Goal: Task Accomplishment & Management: Complete application form

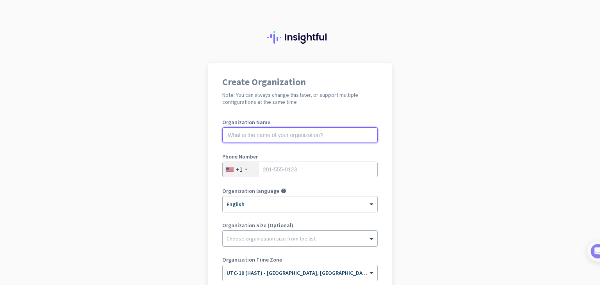
click at [280, 135] on input "text" at bounding box center [299, 135] width 155 height 16
type input "maj maj"
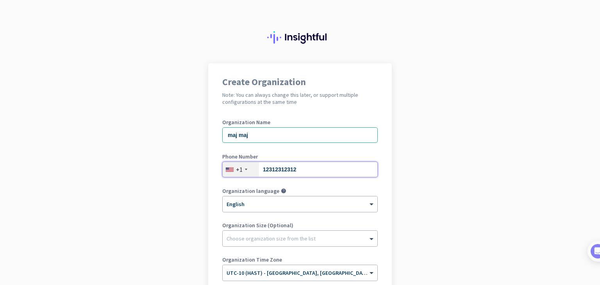
type input "12312312312"
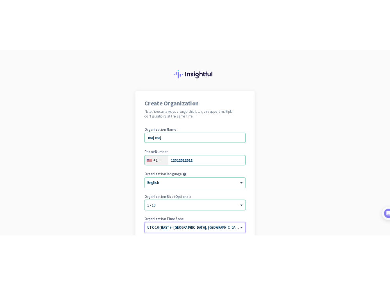
scroll to position [93, 0]
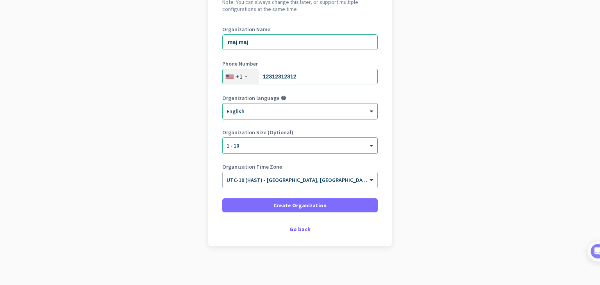
click at [259, 178] on input "text" at bounding box center [291, 178] width 131 height 6
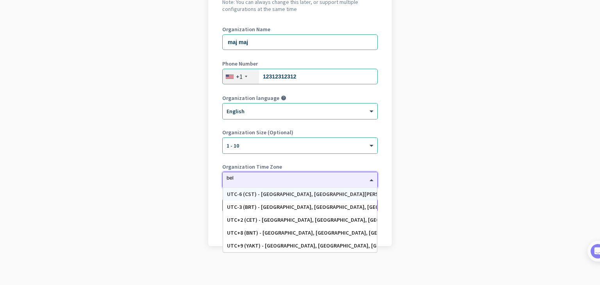
type input "belg"
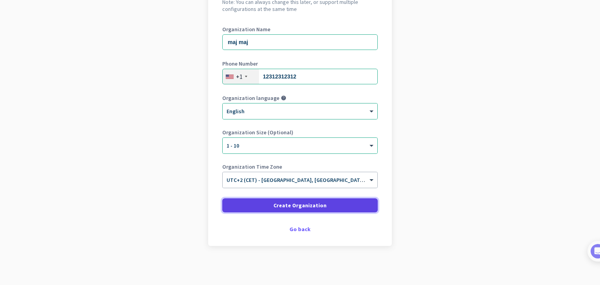
click at [284, 202] on span "Create Organization" at bounding box center [299, 205] width 53 height 8
